Goal: Find specific page/section: Find specific page/section

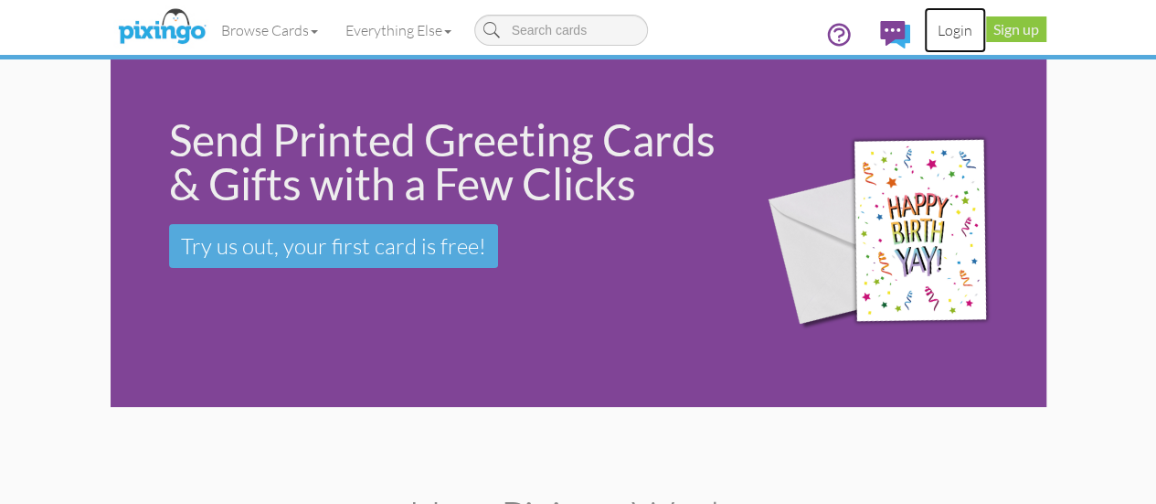
click at [986, 30] on link "Login" at bounding box center [955, 30] width 62 height 46
click at [1046, 27] on link "Sign up" at bounding box center [1016, 29] width 60 height 26
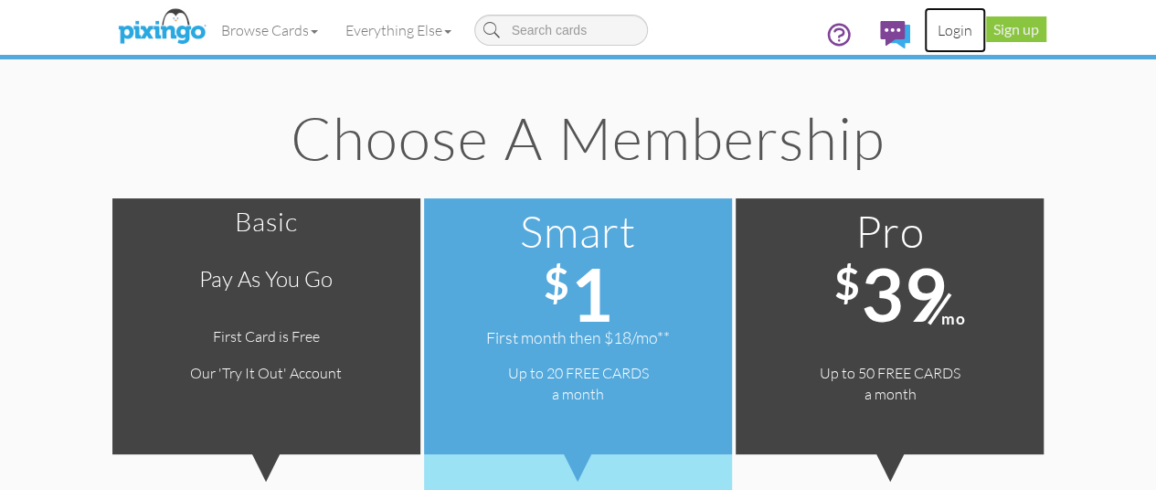
click at [986, 23] on link "Login" at bounding box center [955, 30] width 62 height 46
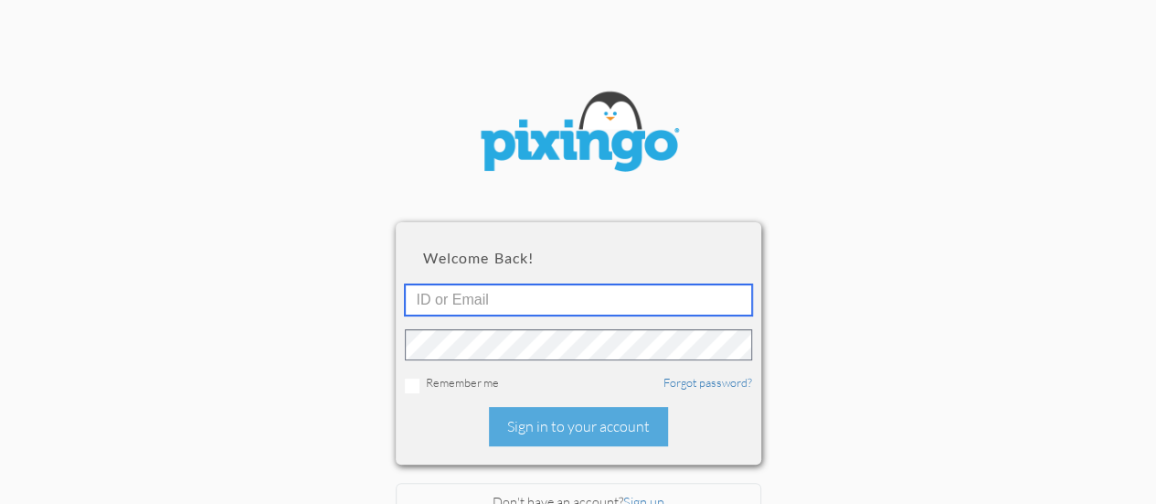
type input "[EMAIL_ADDRESS][DOMAIN_NAME]"
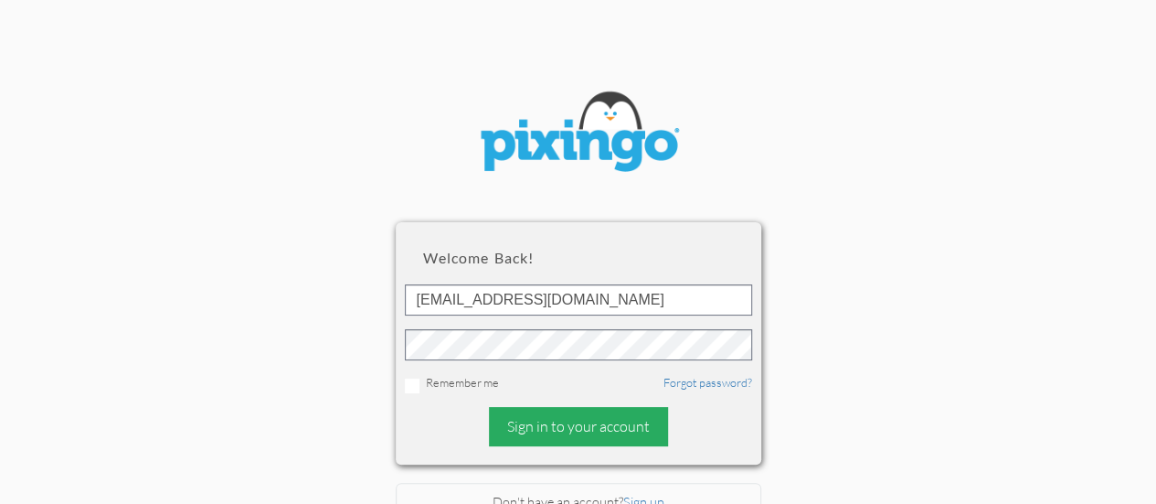
click at [530, 421] on div "Sign in to your account" at bounding box center [578, 426] width 179 height 39
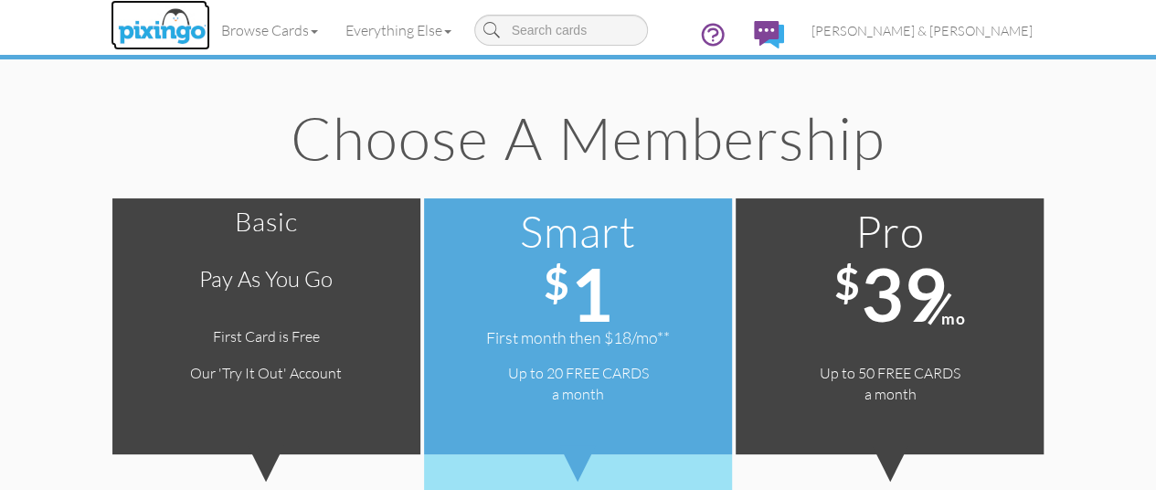
click at [113, 19] on img at bounding box center [161, 28] width 97 height 46
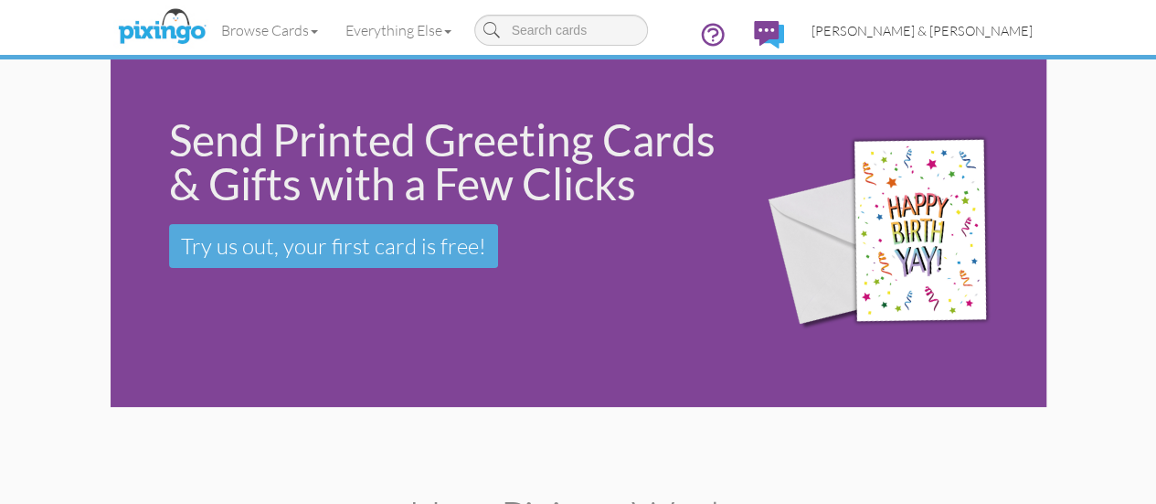
click at [1044, 39] on link "[PERSON_NAME] & [PERSON_NAME]" at bounding box center [922, 30] width 249 height 47
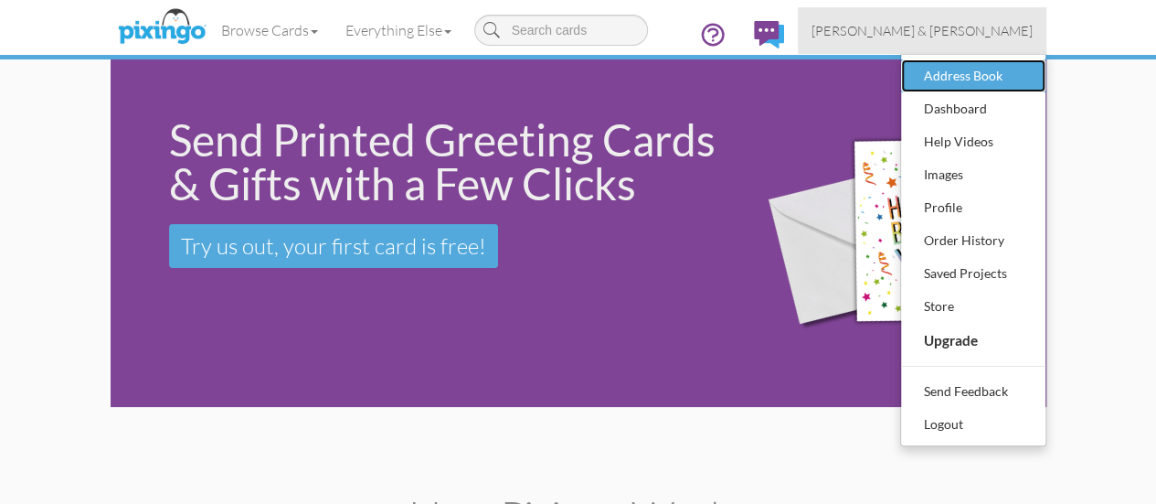
click at [1027, 72] on div "Address Book" at bounding box center [973, 75] width 108 height 27
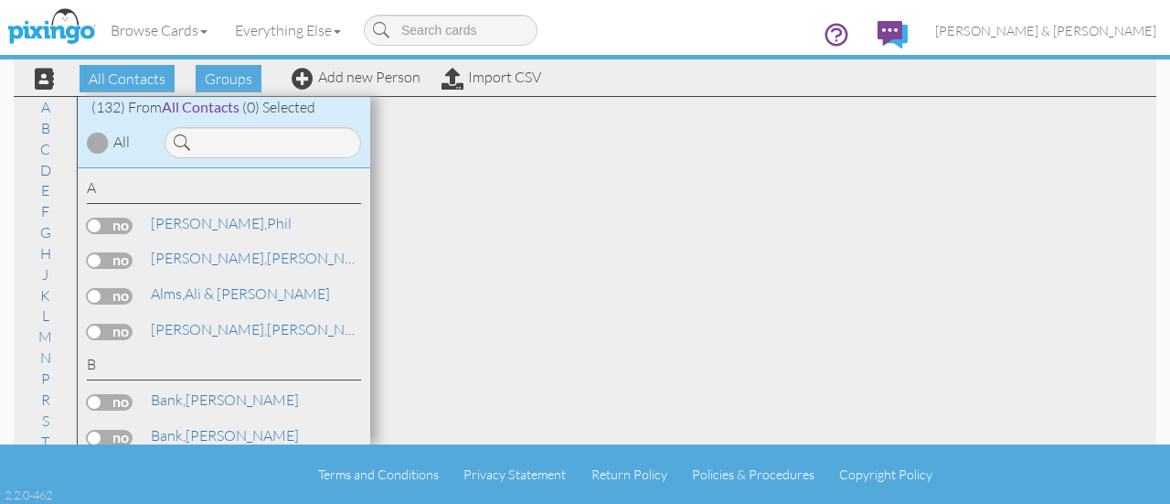
click at [316, 159] on div "(132) From All Contacts (0) Selected All" at bounding box center [224, 132] width 292 height 71
click at [302, 143] on input at bounding box center [263, 142] width 196 height 31
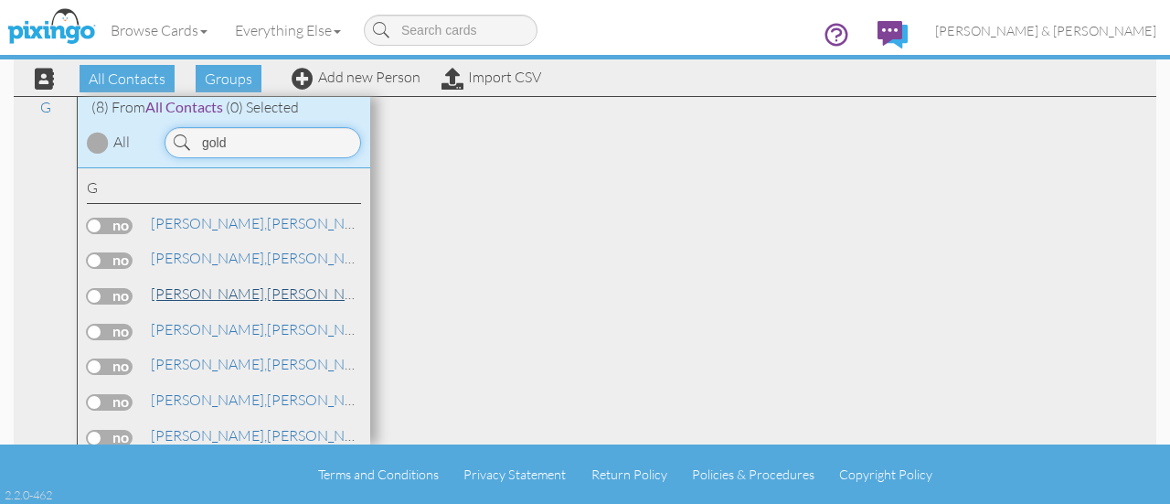
type input "gold"
click at [168, 290] on span "[PERSON_NAME]," at bounding box center [209, 293] width 116 height 18
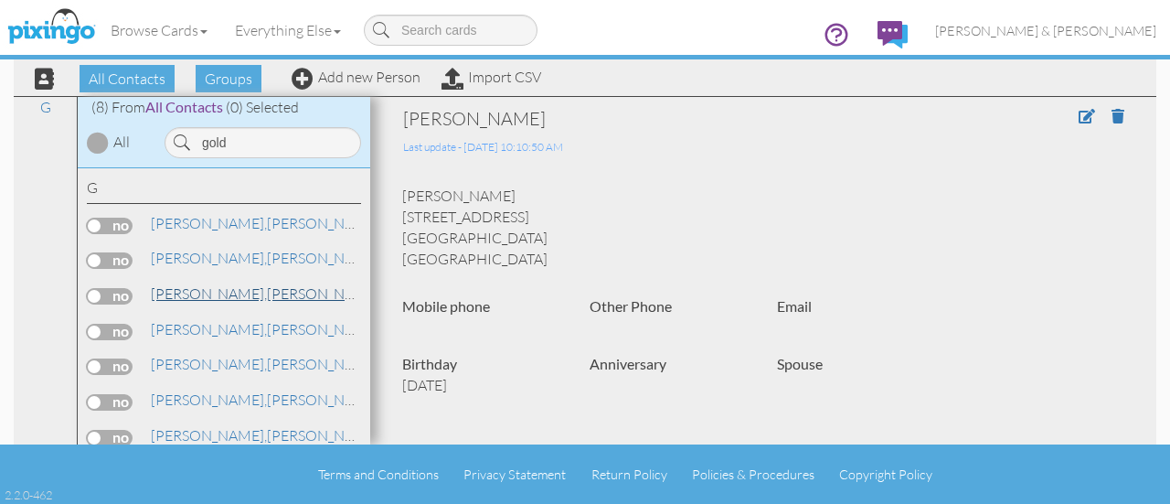
click at [168, 290] on span "[PERSON_NAME]," at bounding box center [209, 293] width 116 height 18
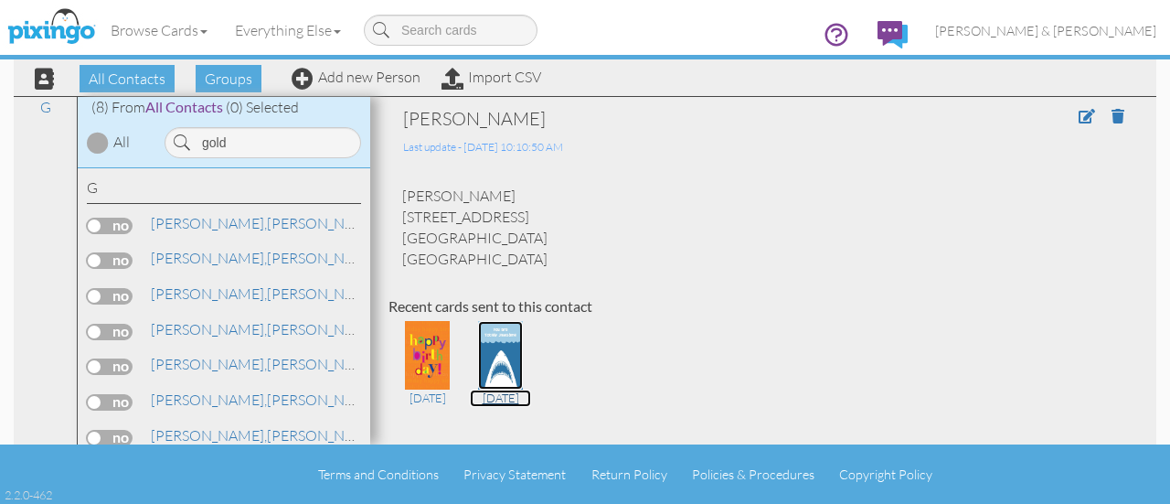
click at [489, 343] on img at bounding box center [500, 355] width 44 height 69
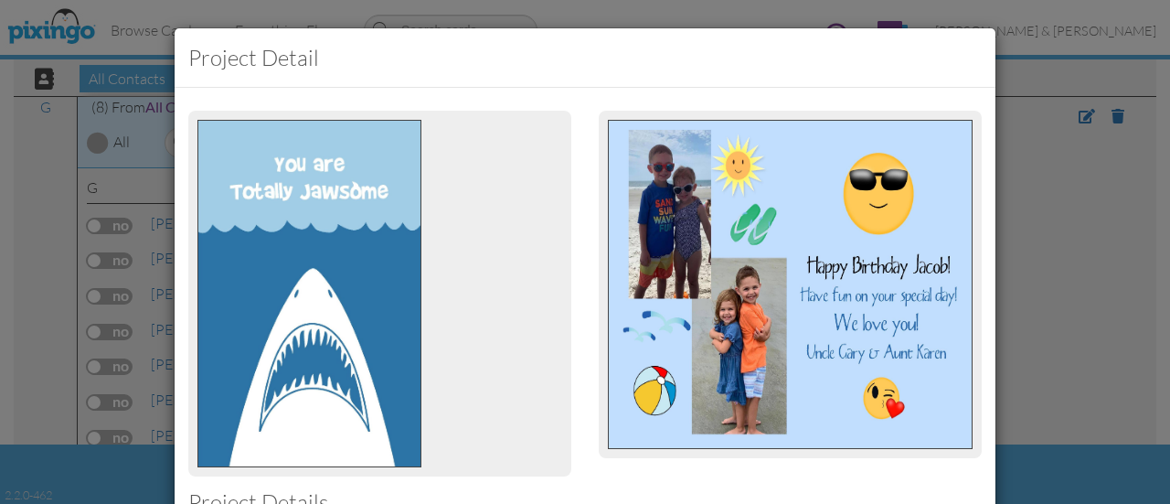
click at [1090, 266] on div "Project detail Project Details Project # 23939 Close" at bounding box center [585, 252] width 1170 height 504
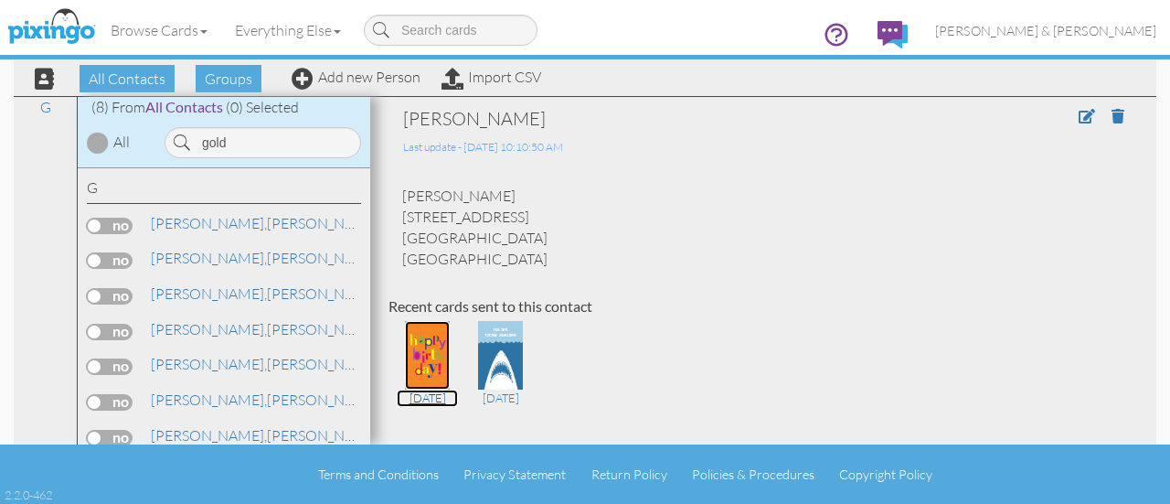
click at [429, 344] on img at bounding box center [427, 355] width 44 height 69
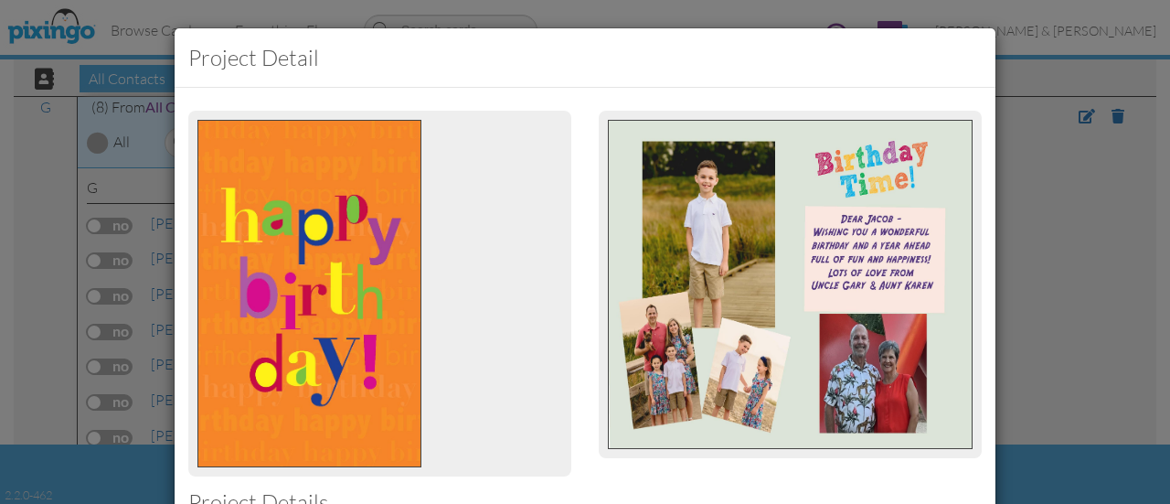
click at [1043, 204] on div "Project detail Project Details Project # 59658 Close" at bounding box center [585, 252] width 1170 height 504
